Goal: Task Accomplishment & Management: Complete application form

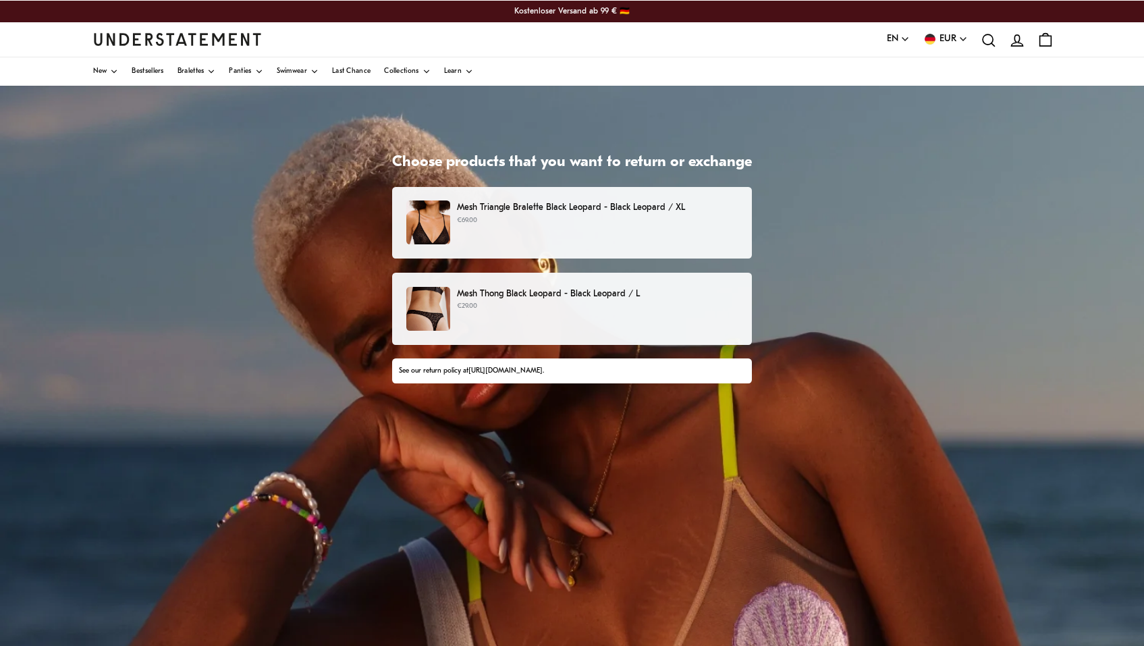
click at [670, 228] on div "Mesh Triangle Bralette Black Leopard - Black Leopard / XL €69.00" at bounding box center [572, 223] width 332 height 44
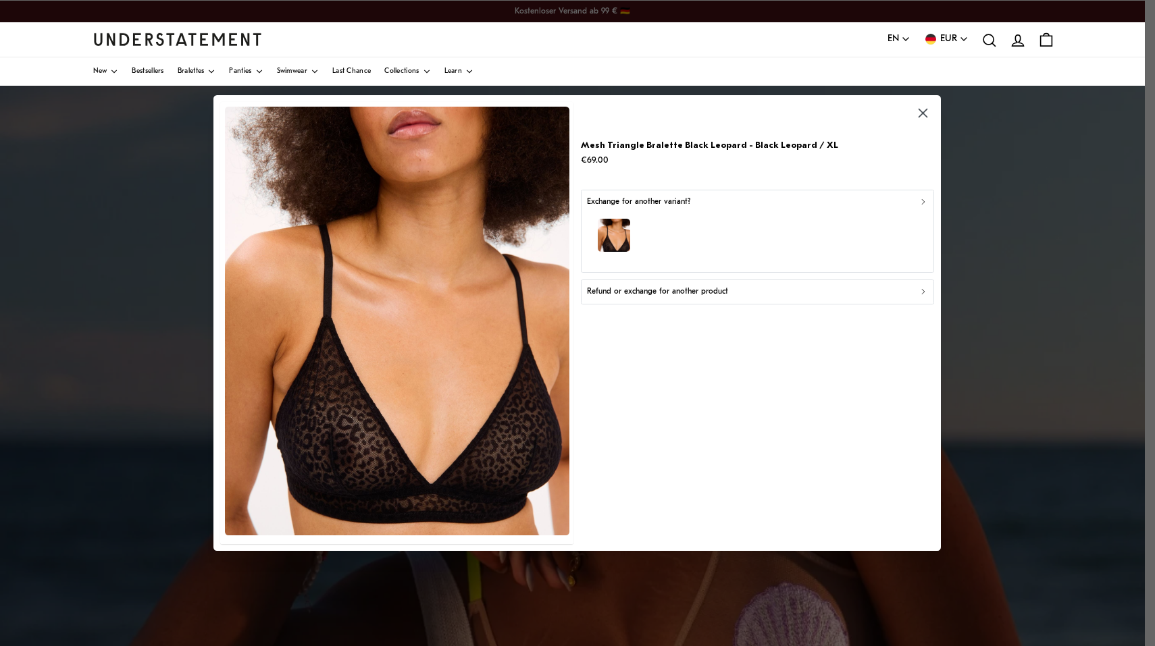
click at [689, 292] on p "Refund or exchange for another product" at bounding box center [657, 292] width 141 height 13
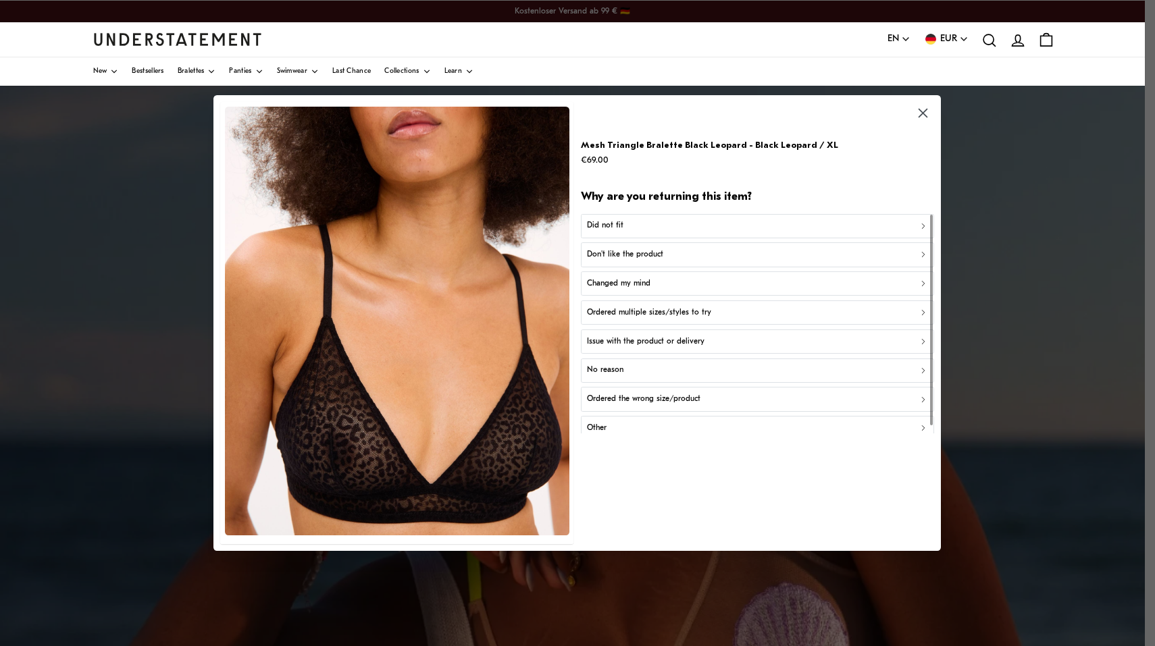
click at [664, 226] on div "Did not fit" at bounding box center [757, 225] width 341 height 13
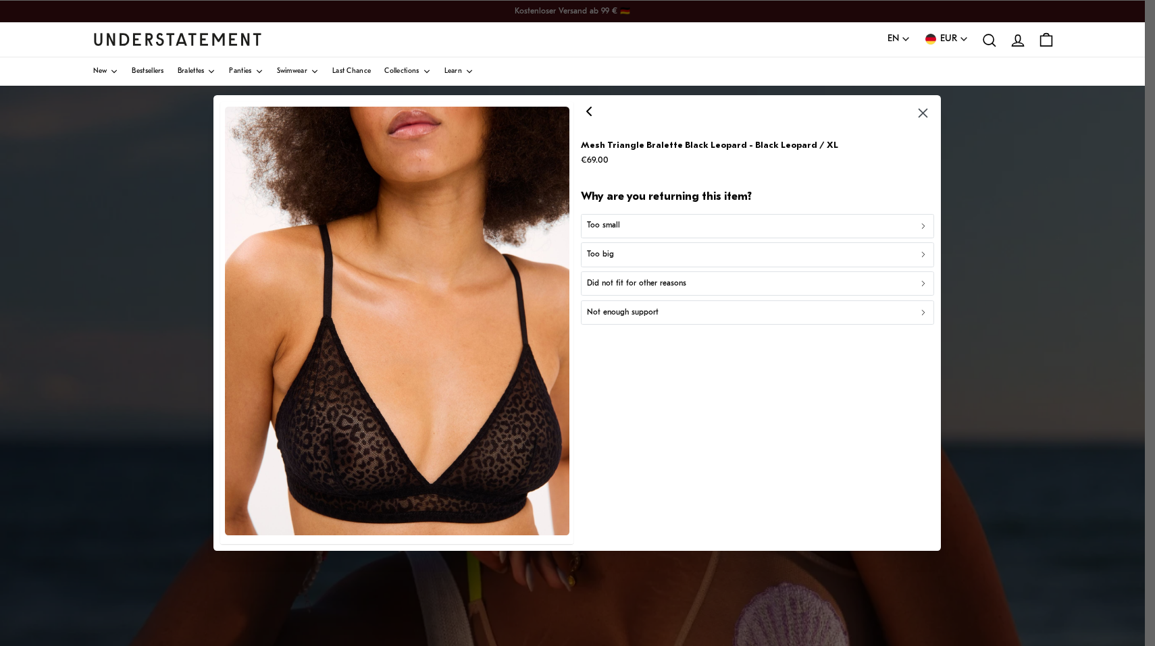
click at [662, 255] on div "Too big" at bounding box center [757, 254] width 341 height 13
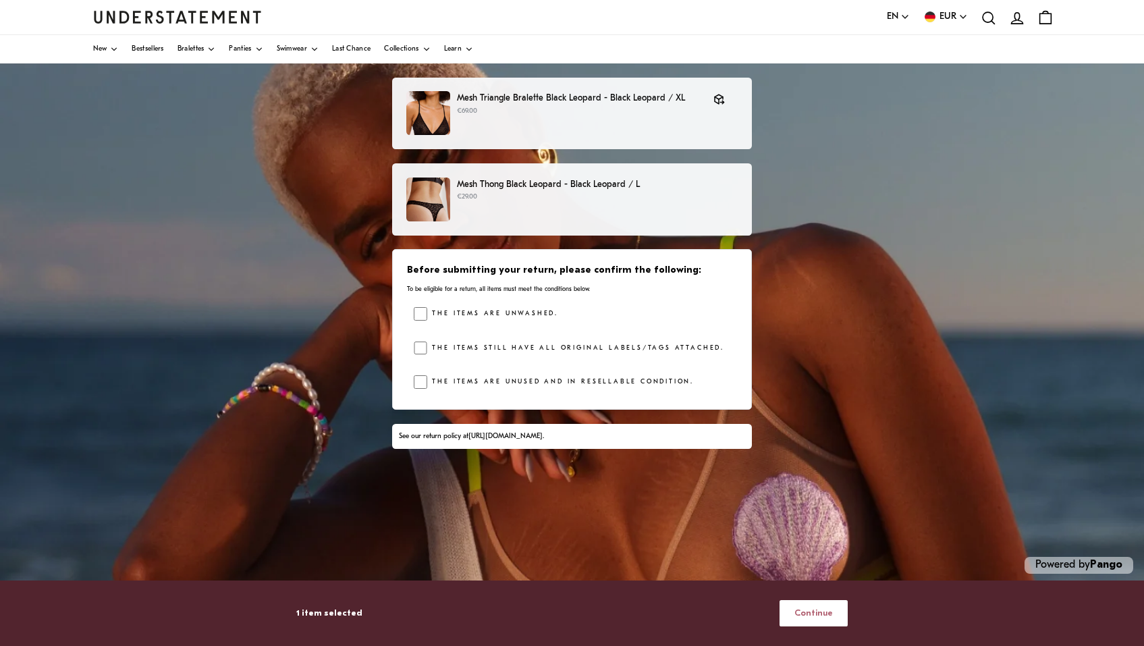
scroll to position [115, 0]
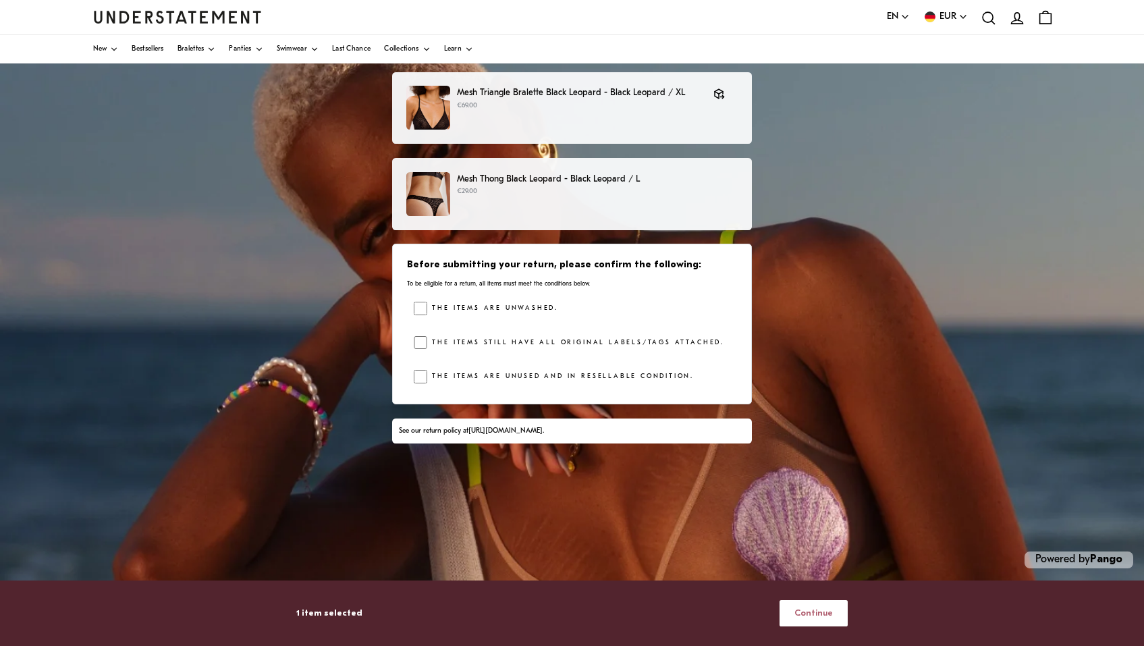
click at [822, 617] on span "Continue" at bounding box center [814, 613] width 38 height 25
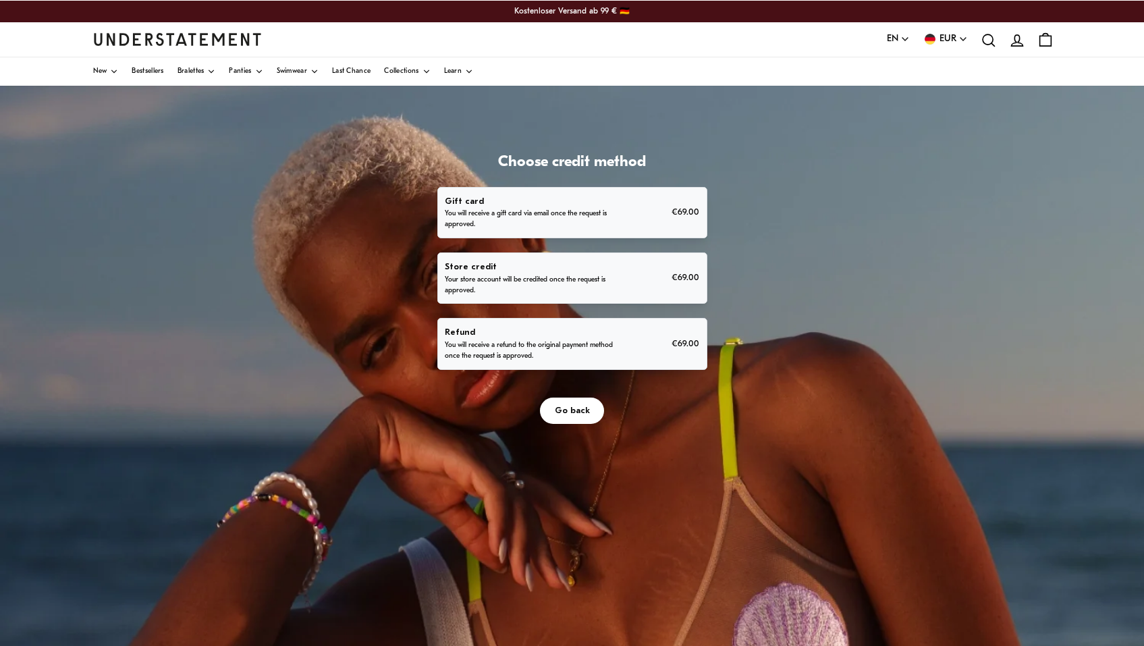
click at [639, 347] on div "Refund You will receive a refund to the original payment method once the reques…" at bounding box center [572, 343] width 255 height 36
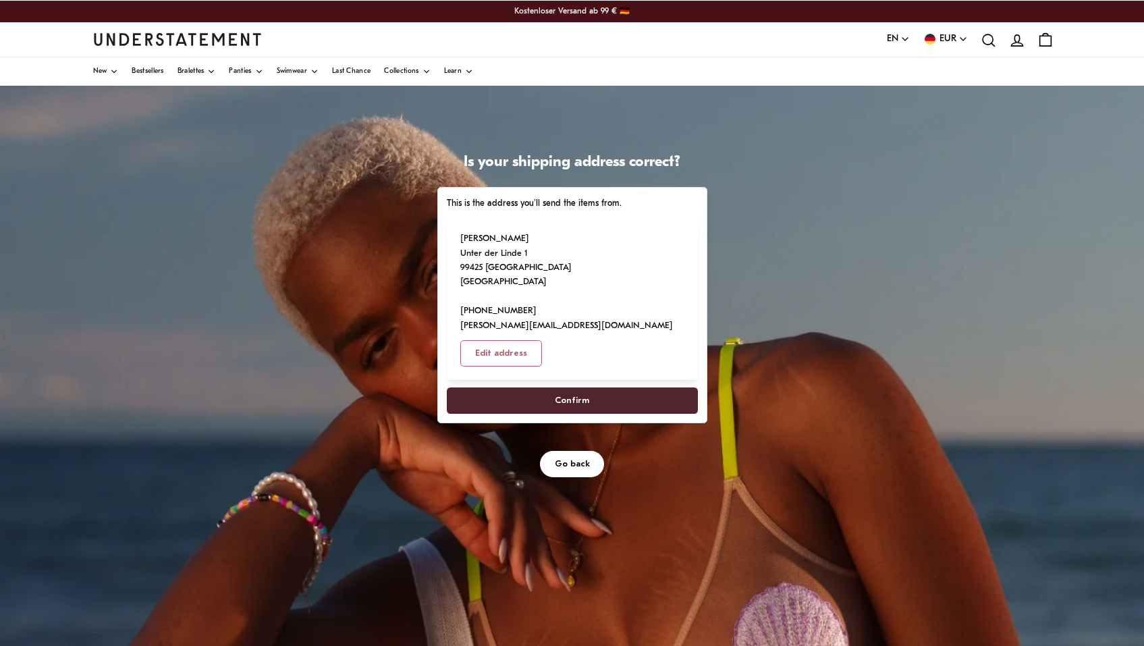
click at [577, 388] on span "Confirm" at bounding box center [572, 400] width 34 height 25
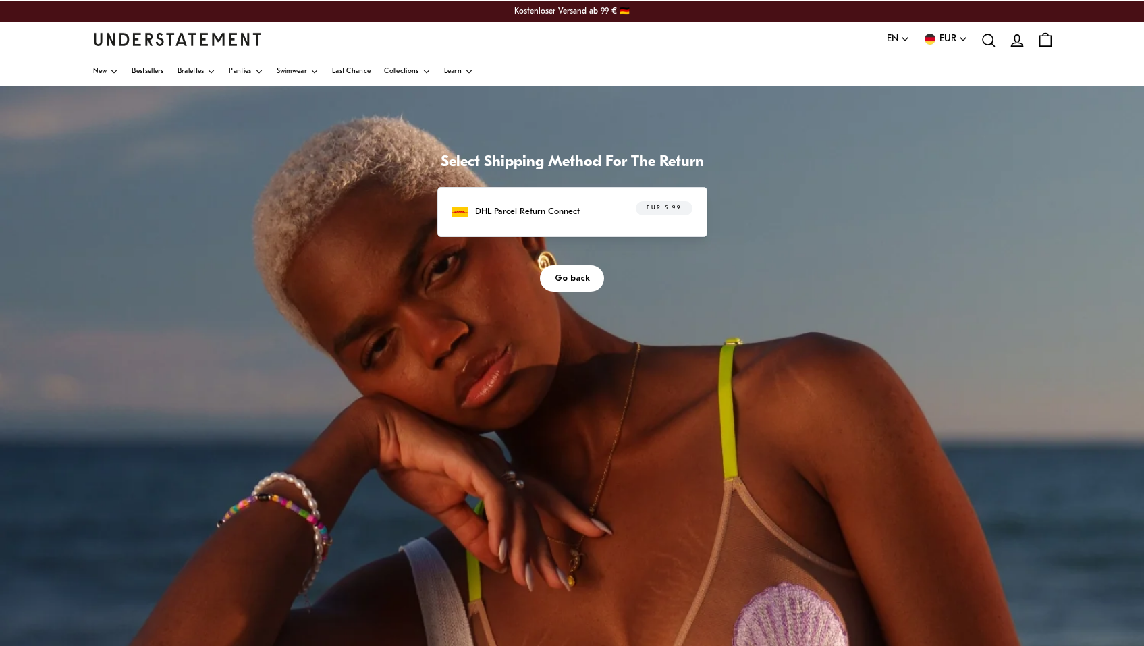
click at [588, 219] on div "DHL Parcel Return Connect EUR 5.99" at bounding box center [572, 211] width 240 height 21
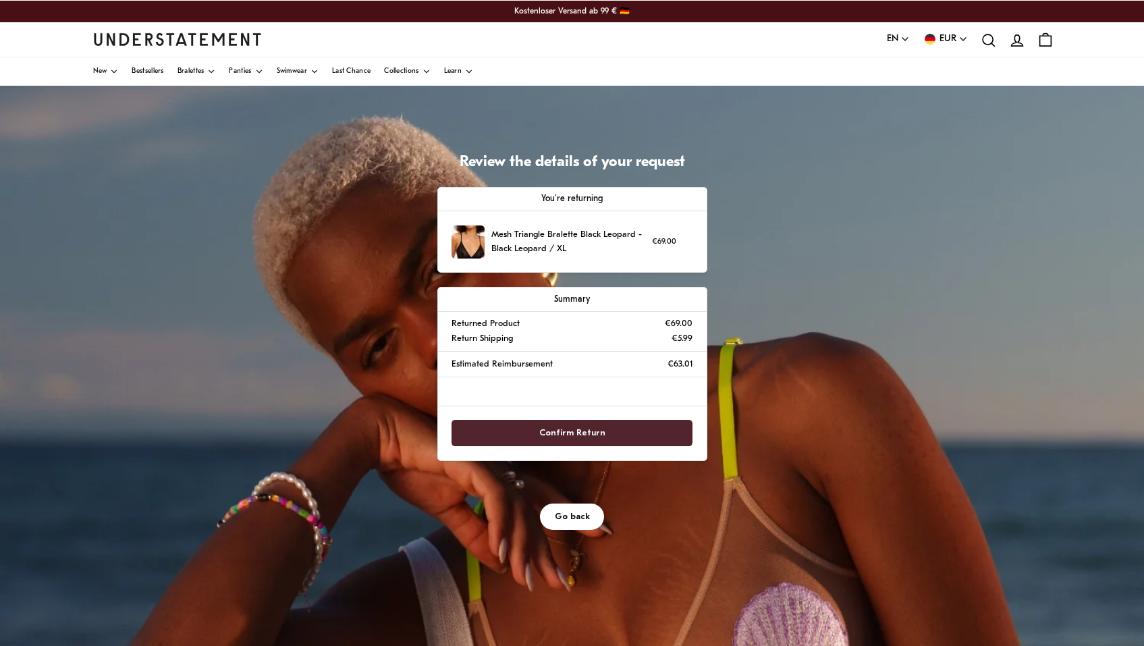
click at [581, 430] on span "Confirm Return" at bounding box center [572, 433] width 66 height 25
